Goal: Register for event/course

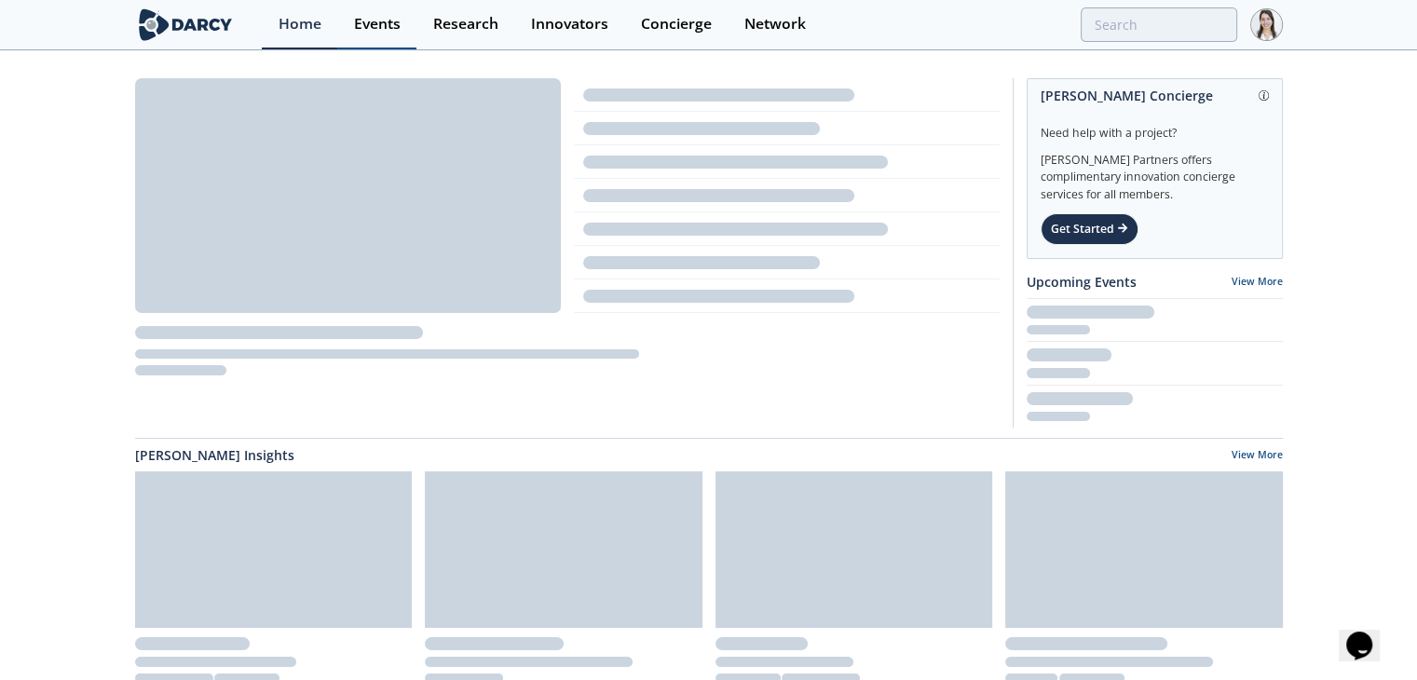
click at [372, 31] on div "Events" at bounding box center [377, 24] width 47 height 15
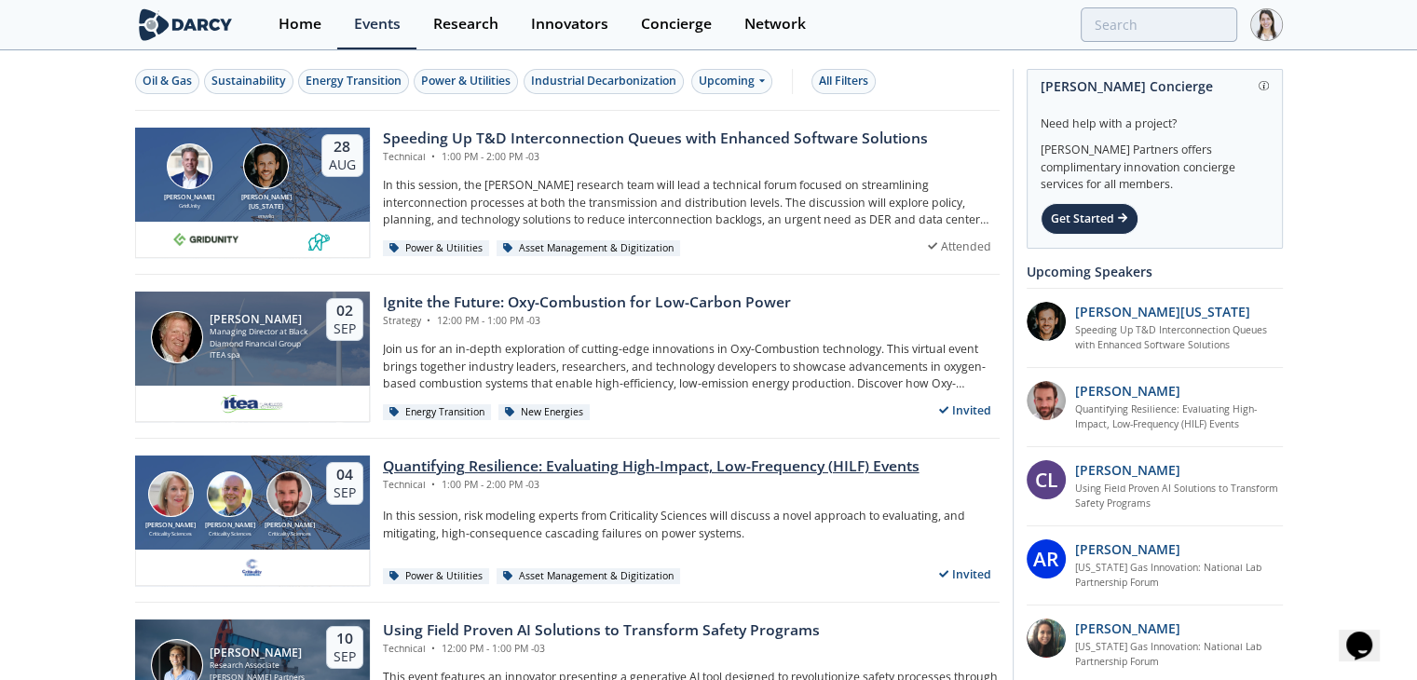
click at [387, 464] on div "Quantifying Resilience: Evaluating High-Impact, Low-Frequency (HILF) Events" at bounding box center [651, 467] width 537 height 22
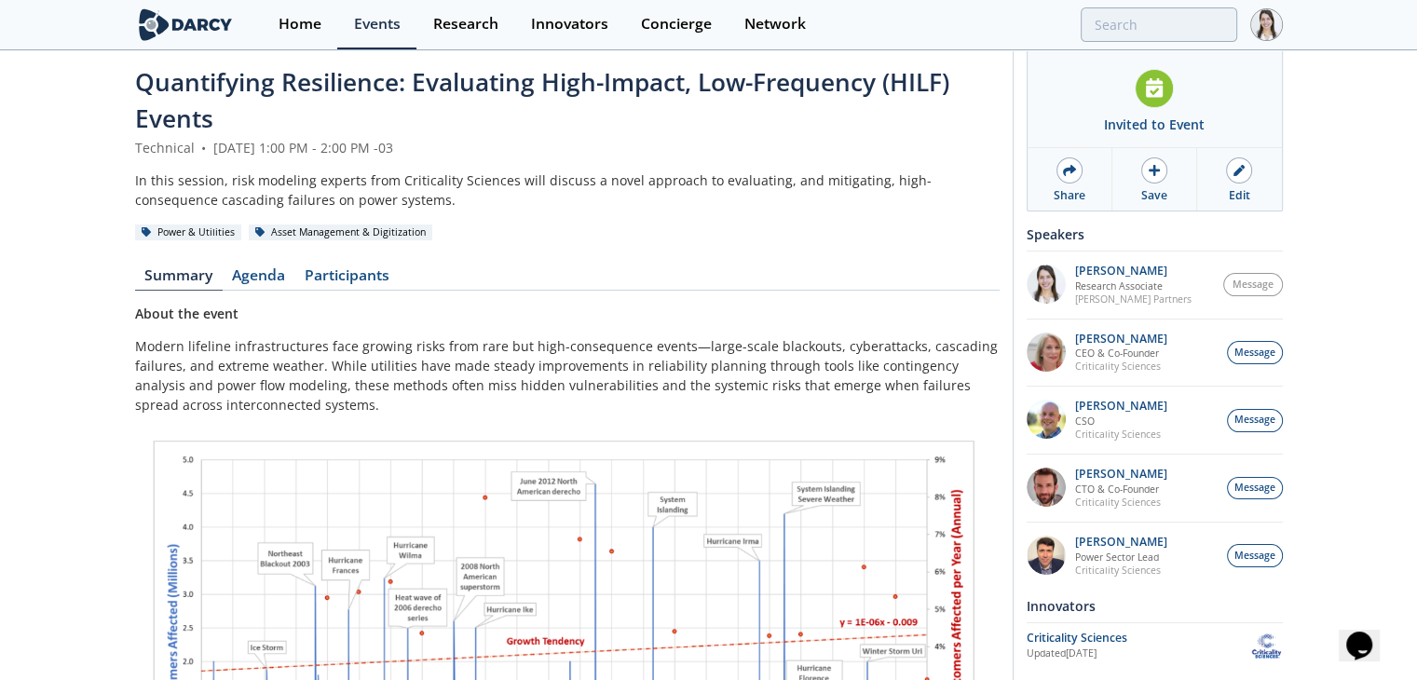
scroll to position [373, 0]
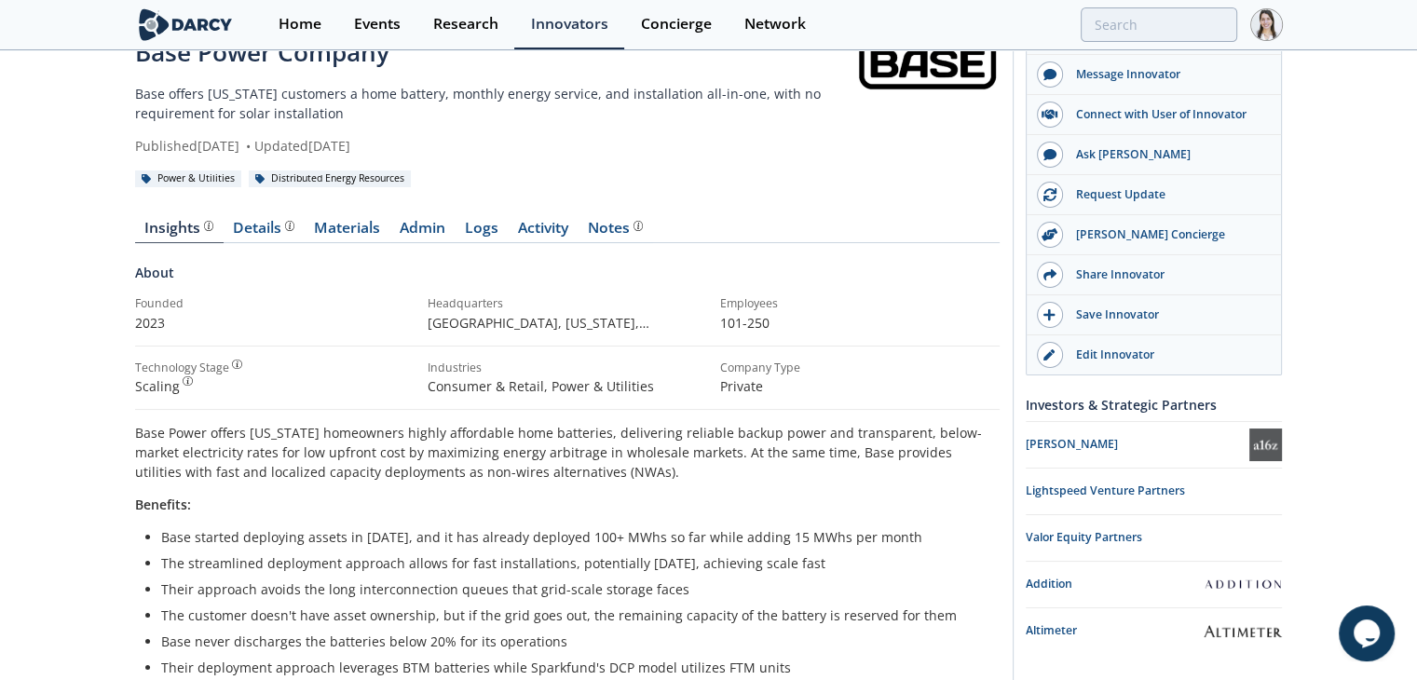
scroll to position [93, 0]
